Goal: Find contact information: Find contact information

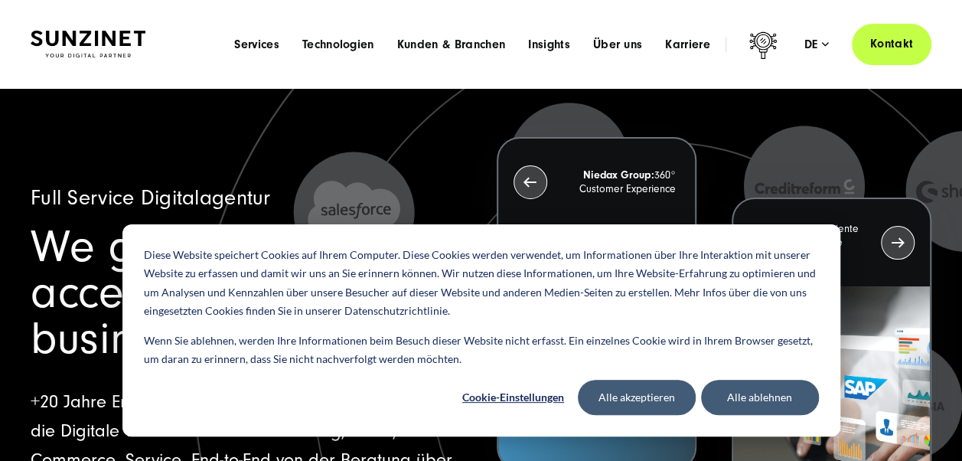
click at [889, 47] on link "Kontakt" at bounding box center [892, 44] width 80 height 44
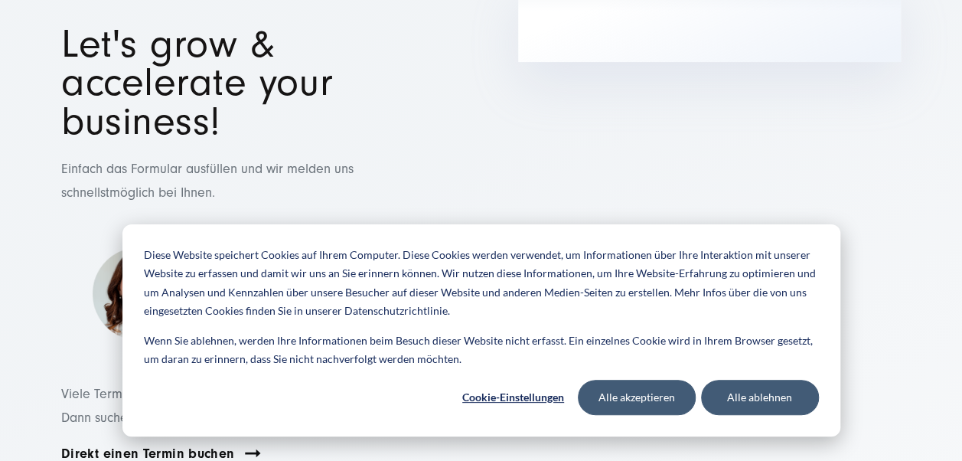
scroll to position [153, 0]
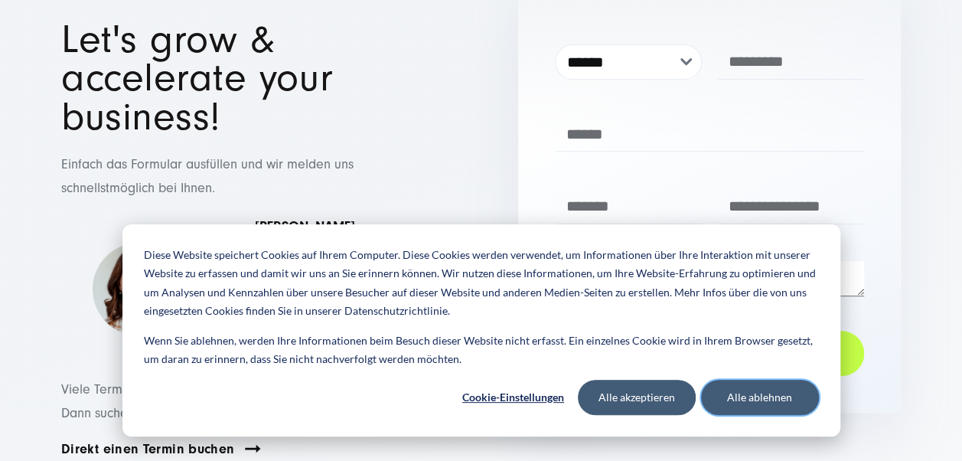
click at [747, 393] on button "Alle ablehnen" at bounding box center [760, 397] width 118 height 35
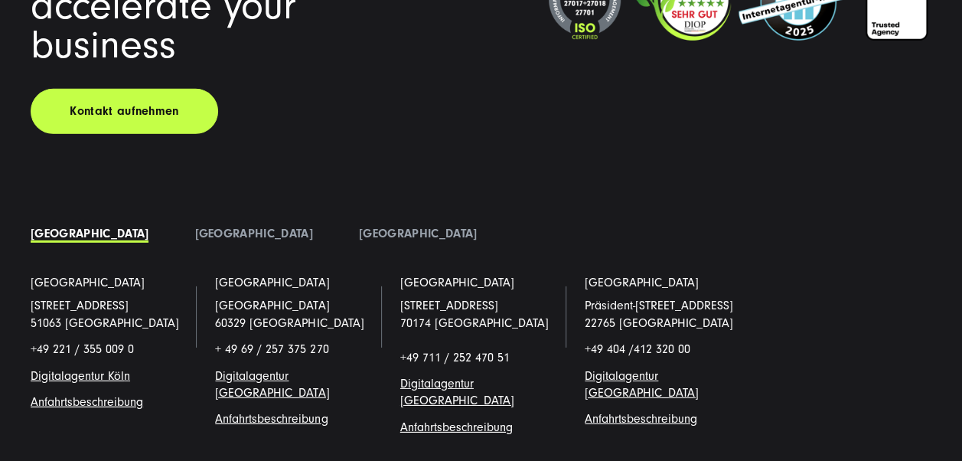
scroll to position [2296, 0]
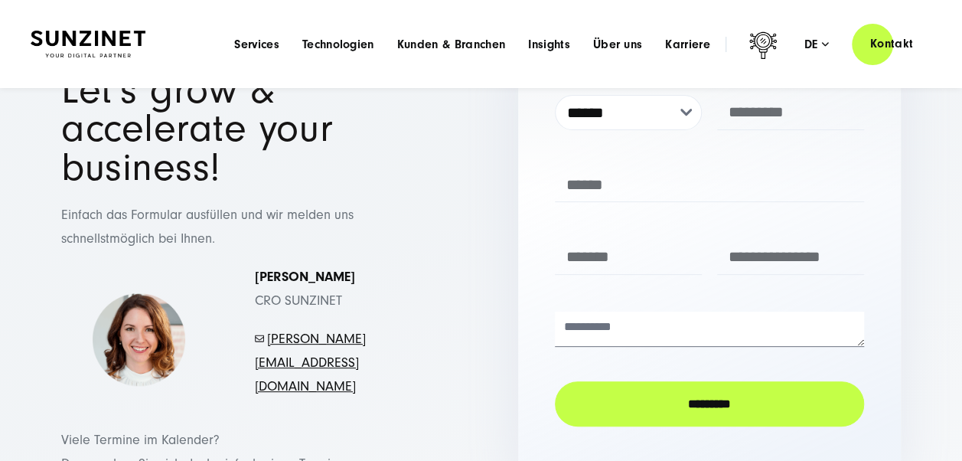
scroll to position [0, 0]
